Goal: Find specific page/section

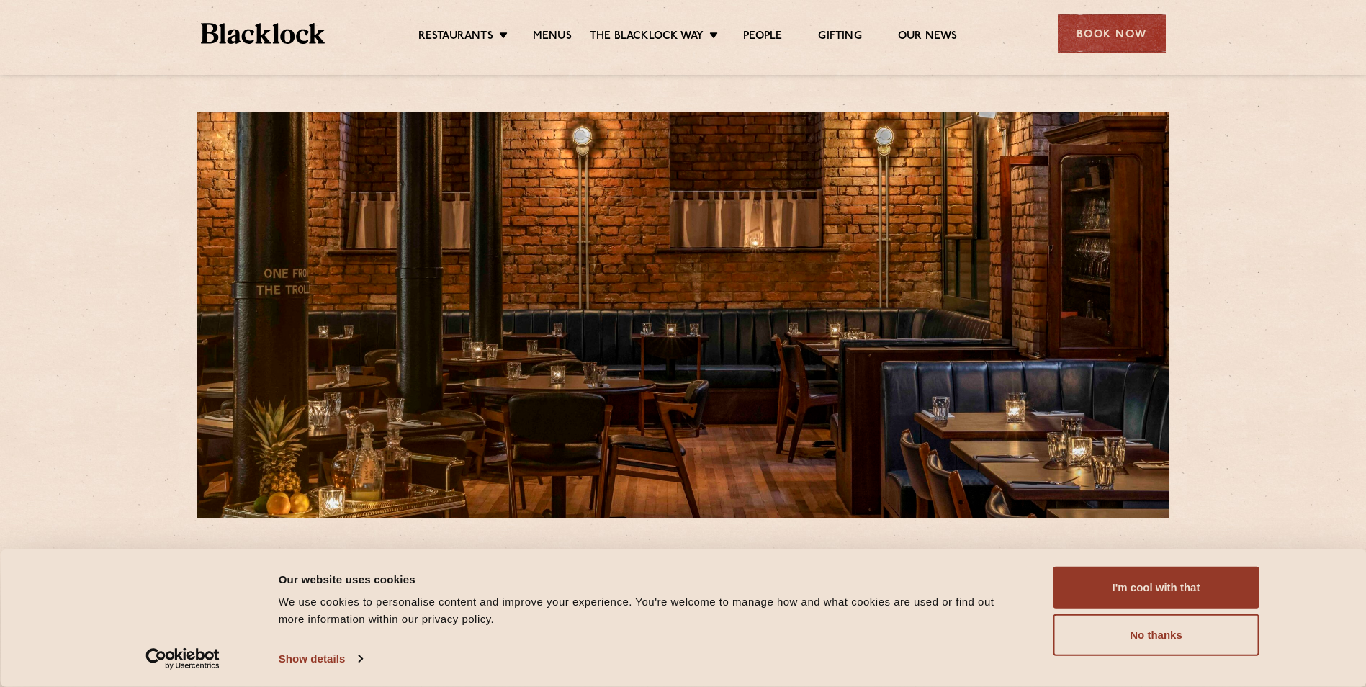
click at [542, 22] on ul "Restaurants [GEOGRAPHIC_DATA] [GEOGRAPHIC_DATA] [GEOGRAPHIC_DATA] [GEOGRAPHIC_D…" at bounding box center [687, 33] width 725 height 23
click at [544, 25] on ul "Restaurants [GEOGRAPHIC_DATA] [GEOGRAPHIC_DATA] [GEOGRAPHIC_DATA] [GEOGRAPHIC_D…" at bounding box center [687, 33] width 725 height 23
click at [547, 30] on link "Menus" at bounding box center [552, 38] width 39 height 16
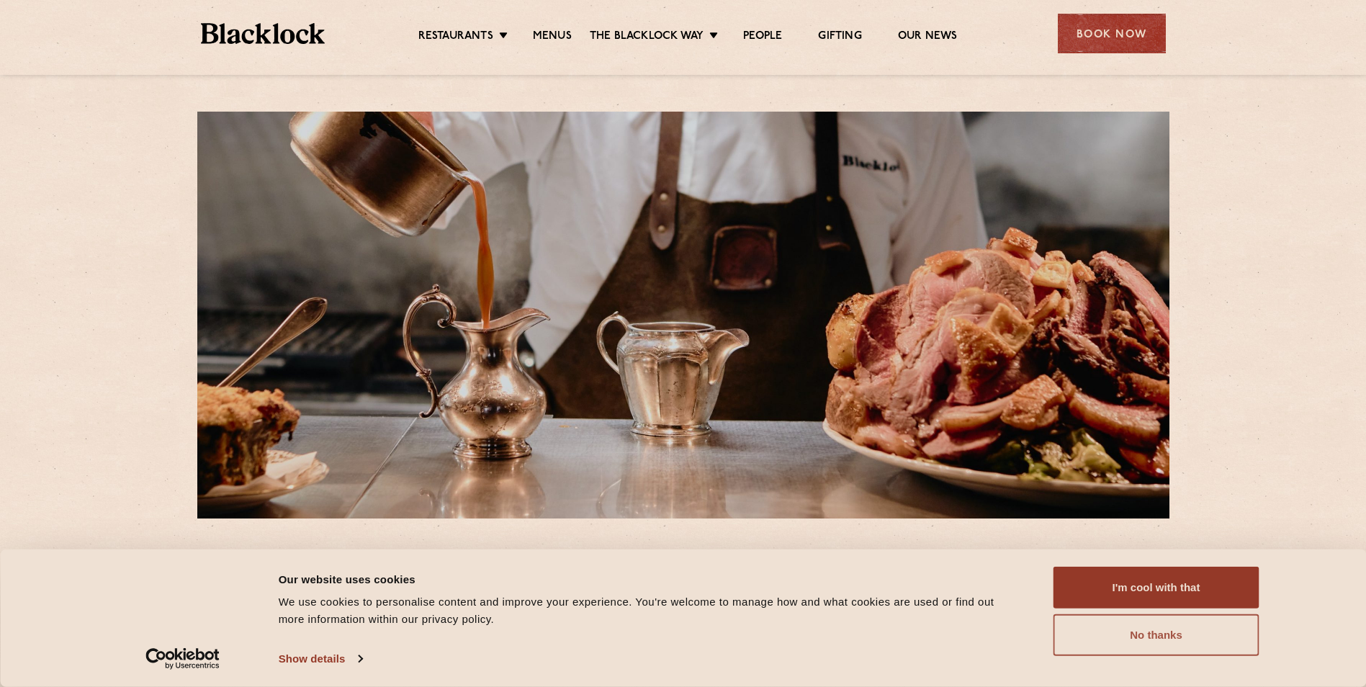
click at [1137, 637] on button "No thanks" at bounding box center [1157, 635] width 206 height 42
